Goal: Information Seeking & Learning: Learn about a topic

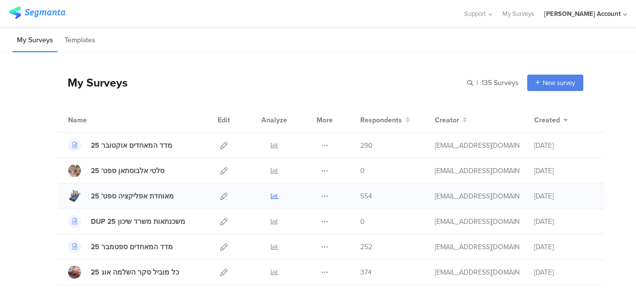
click at [271, 195] on icon at bounding box center [274, 195] width 7 height 7
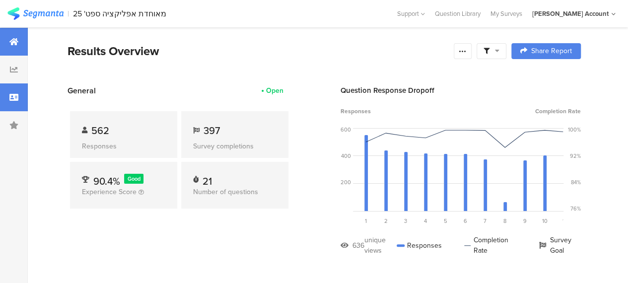
click at [16, 100] on icon at bounding box center [13, 97] width 9 height 8
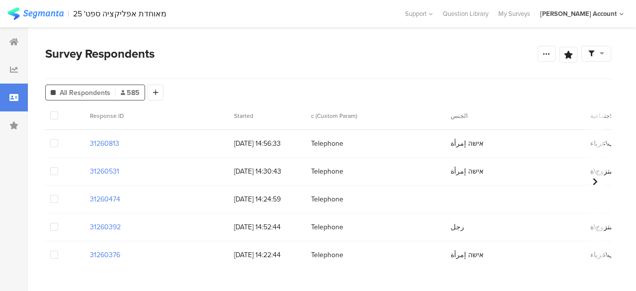
click at [507, 51] on div "Survey Respondents" at bounding box center [291, 54] width 492 height 18
click at [604, 52] on div at bounding box center [596, 54] width 30 height 16
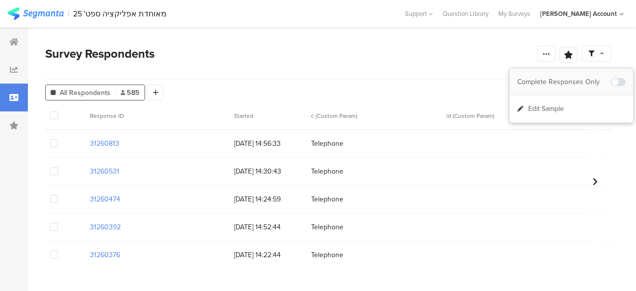
click at [544, 82] on div "Complete Responses Only" at bounding box center [563, 82] width 93 height 10
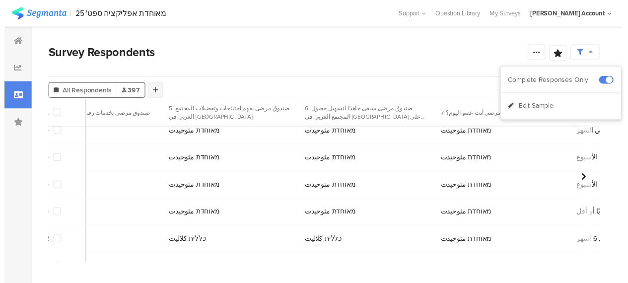
scroll to position [0, 1537]
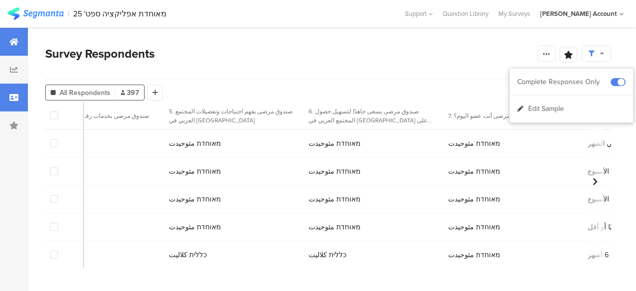
click at [16, 43] on icon at bounding box center [13, 42] width 9 height 8
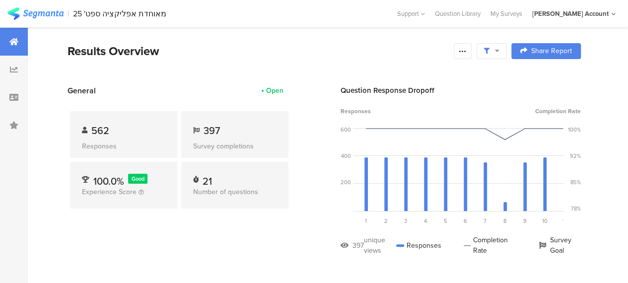
click at [500, 53] on icon at bounding box center [497, 50] width 4 height 7
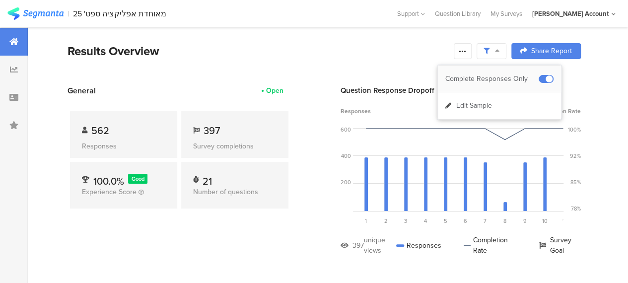
click at [516, 78] on div "Complete Responses Only" at bounding box center [492, 79] width 93 height 10
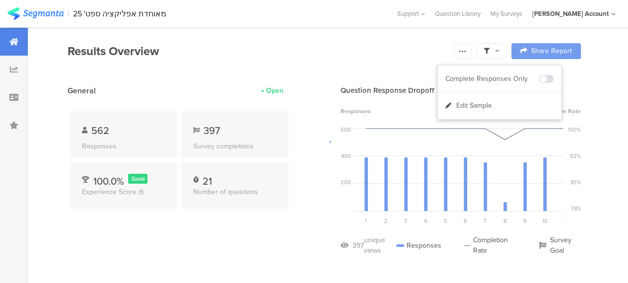
click at [334, 78] on div at bounding box center [314, 141] width 628 height 283
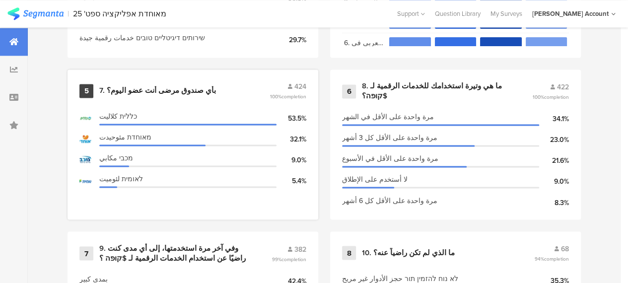
scroll to position [695, 0]
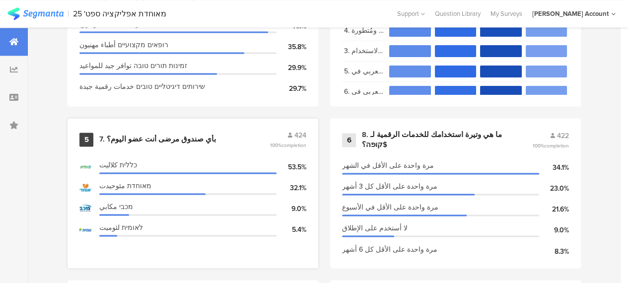
click at [152, 142] on div "7. بأي صندوق مرضى أنت عضو اليوم؟" at bounding box center [157, 140] width 117 height 10
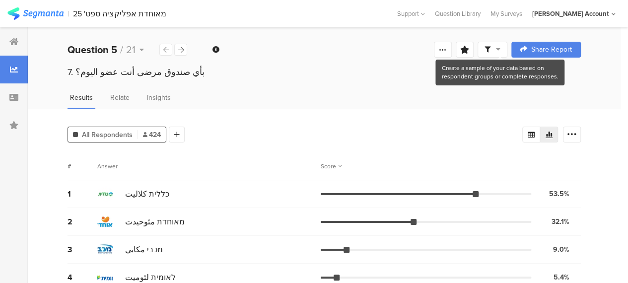
click at [501, 48] on icon at bounding box center [498, 49] width 4 height 7
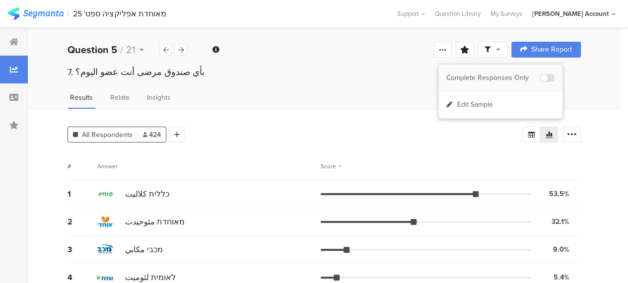
click at [515, 75] on div "Complete Responses Only" at bounding box center [493, 78] width 93 height 10
click at [15, 97] on icon at bounding box center [13, 97] width 9 height 8
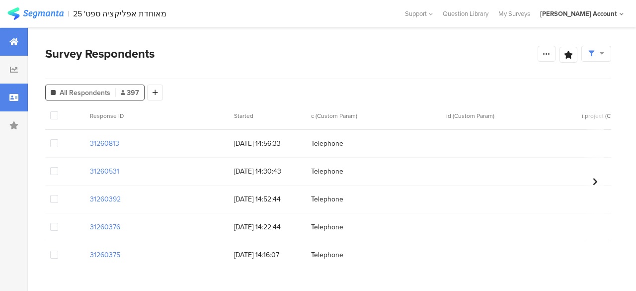
click at [15, 38] on icon at bounding box center [13, 42] width 9 height 8
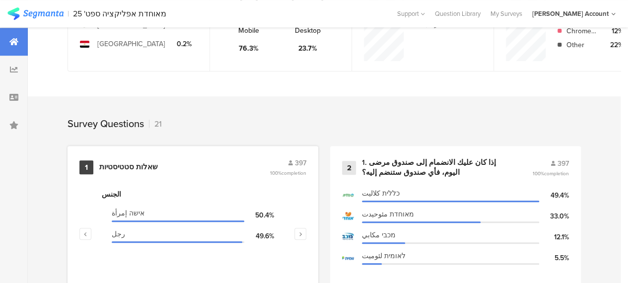
scroll to position [397, 0]
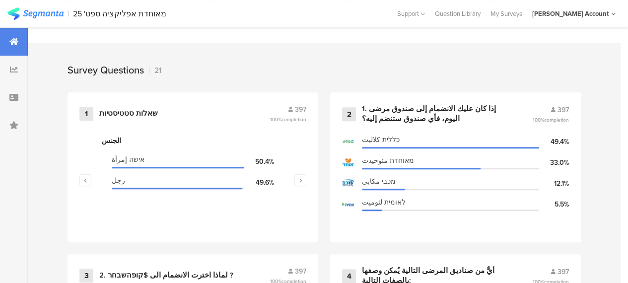
click at [326, 65] on div "Survey Questions 21" at bounding box center [324, 68] width 593 height 50
